Goal: Find specific page/section: Find specific page/section

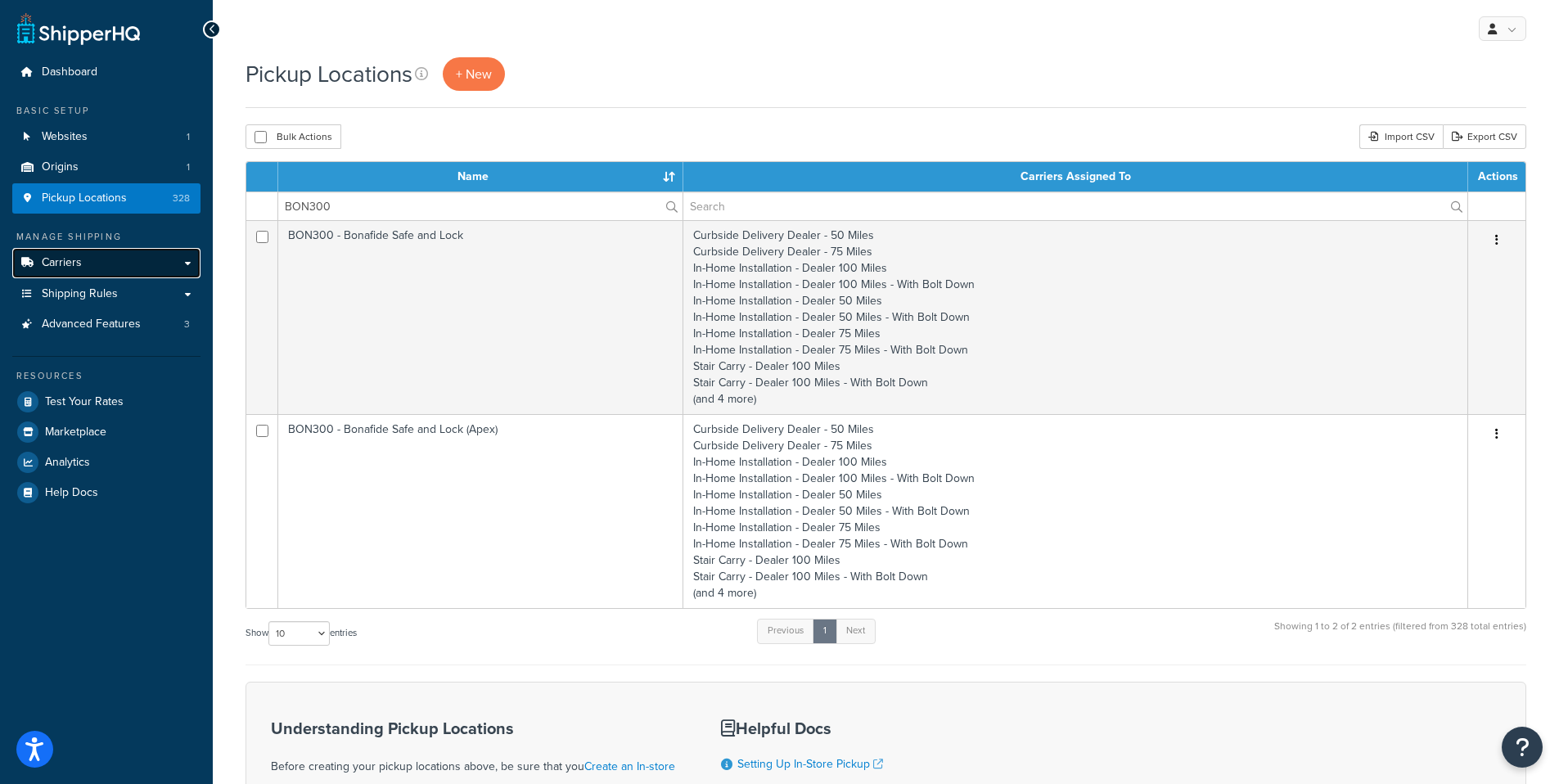
click at [78, 268] on span "Carriers" at bounding box center [62, 263] width 40 height 14
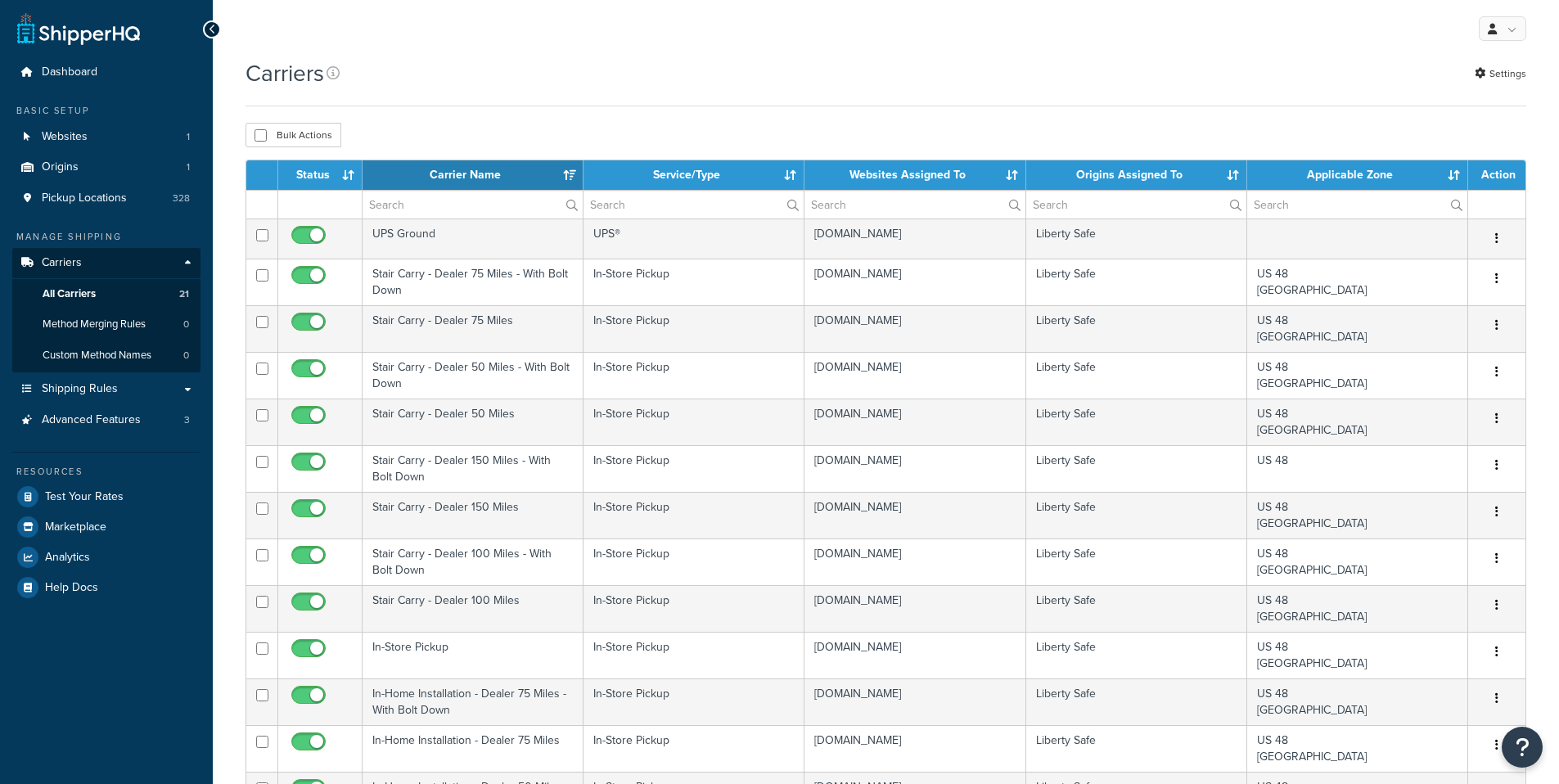
select select "15"
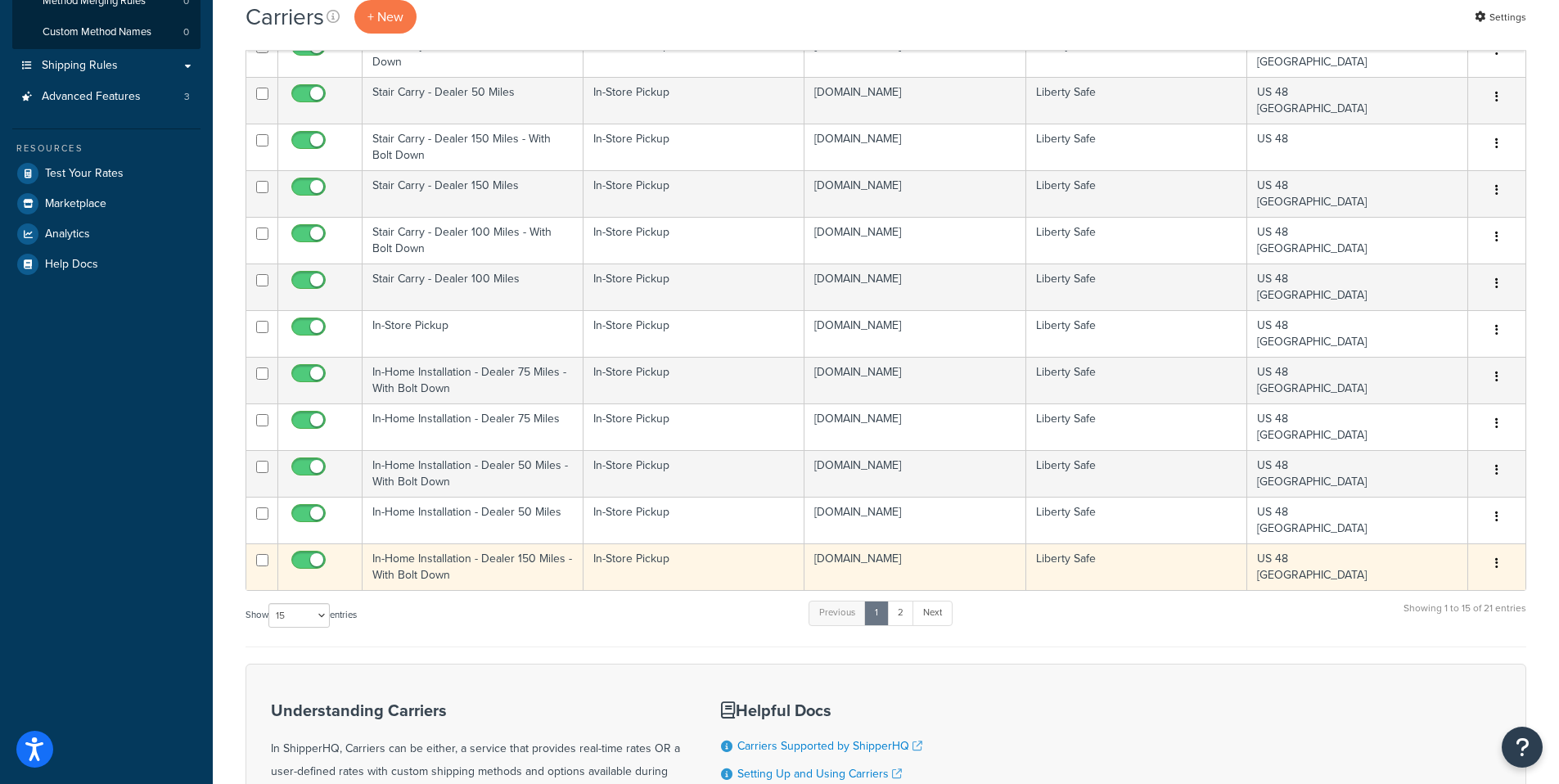
scroll to position [324, 0]
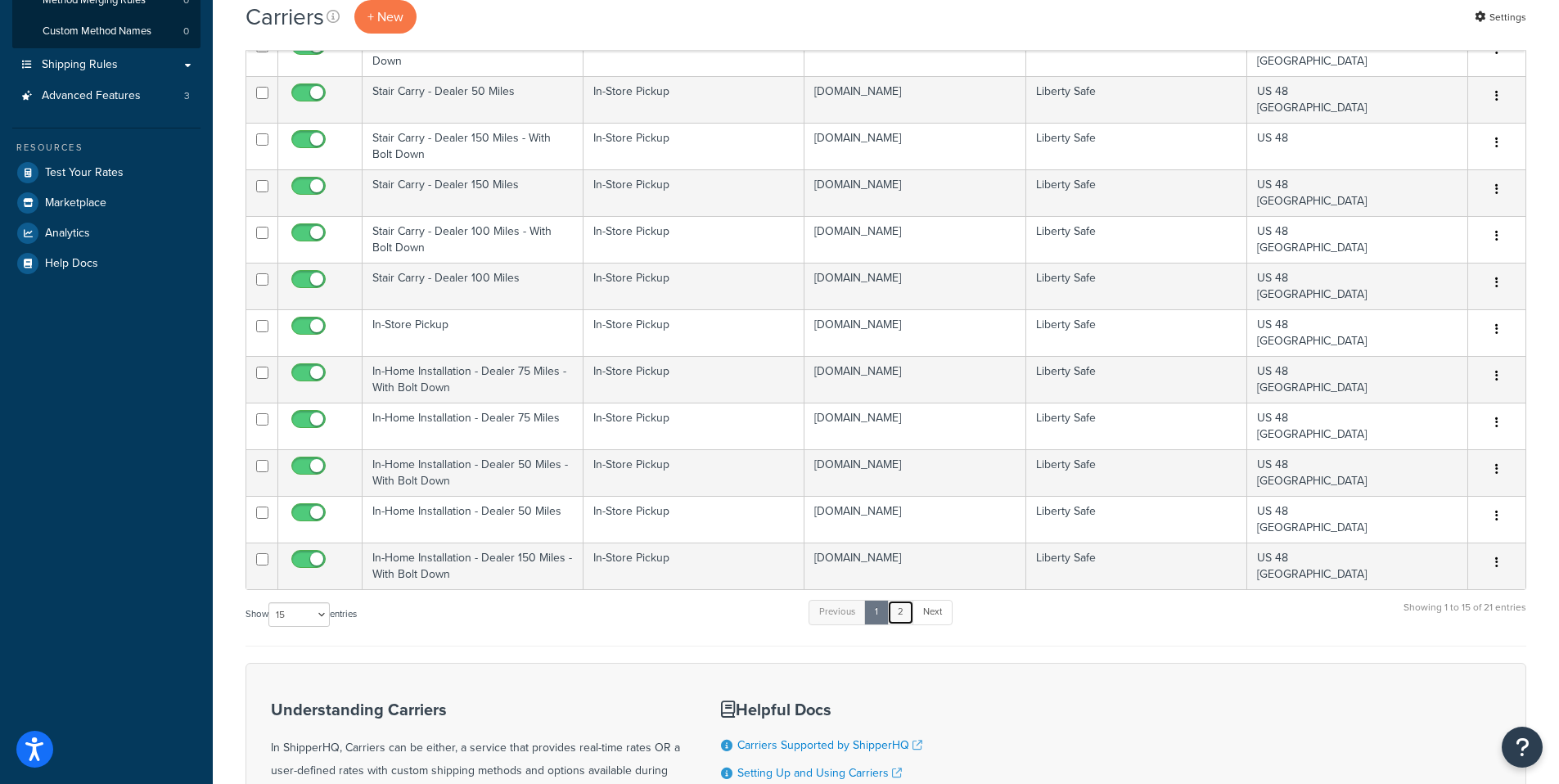
click at [908, 610] on link "2" at bounding box center [901, 612] width 27 height 24
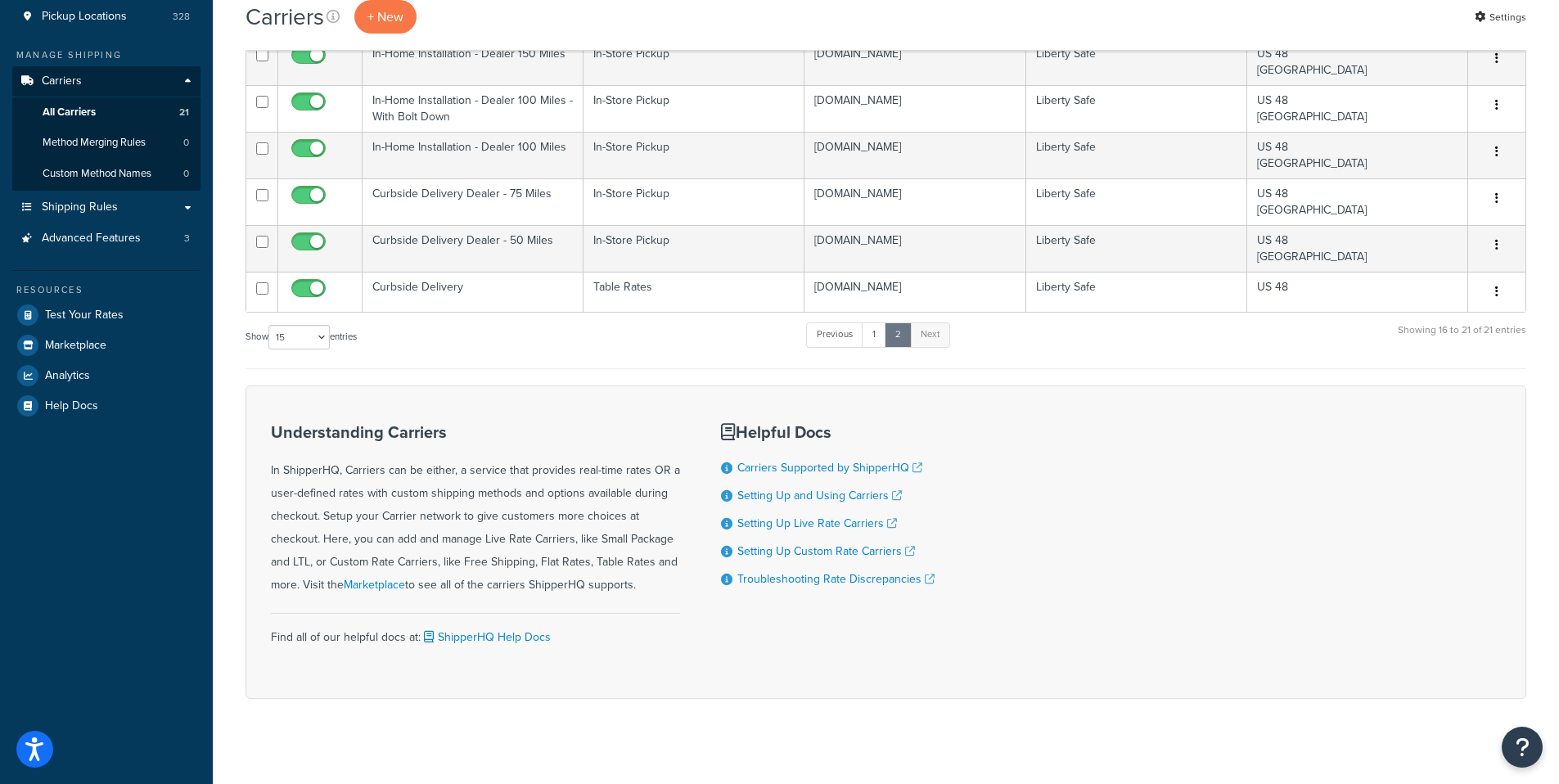
scroll to position [164, 0]
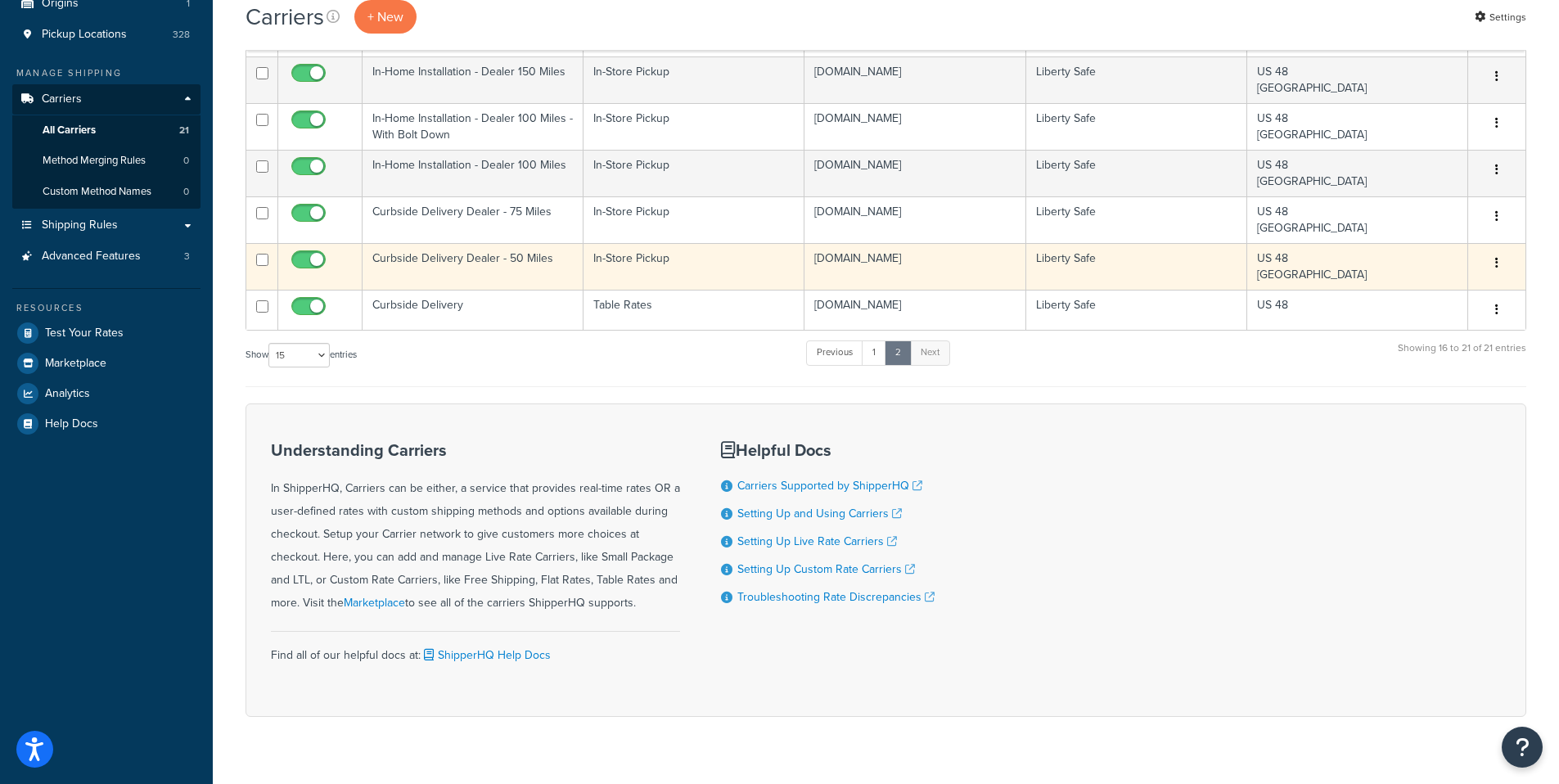
click at [1499, 268] on button "button" at bounding box center [1497, 264] width 23 height 26
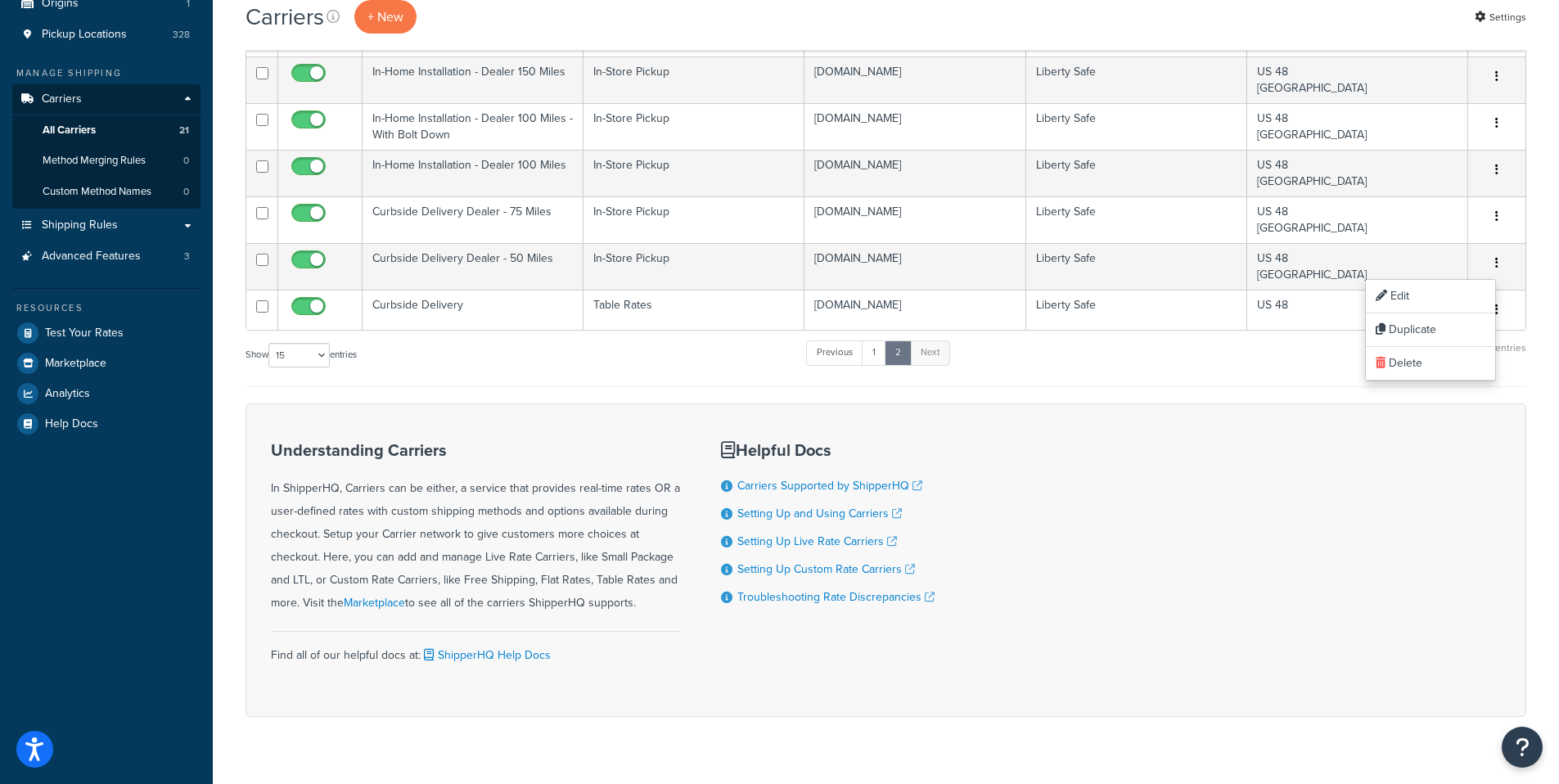
click at [1236, 368] on div "Show 10 15 25 50 100 entries Previous 1 2 Next Showing 16 to 21 of 21 entries" at bounding box center [886, 362] width 1281 height 48
